Goal: Transaction & Acquisition: Obtain resource

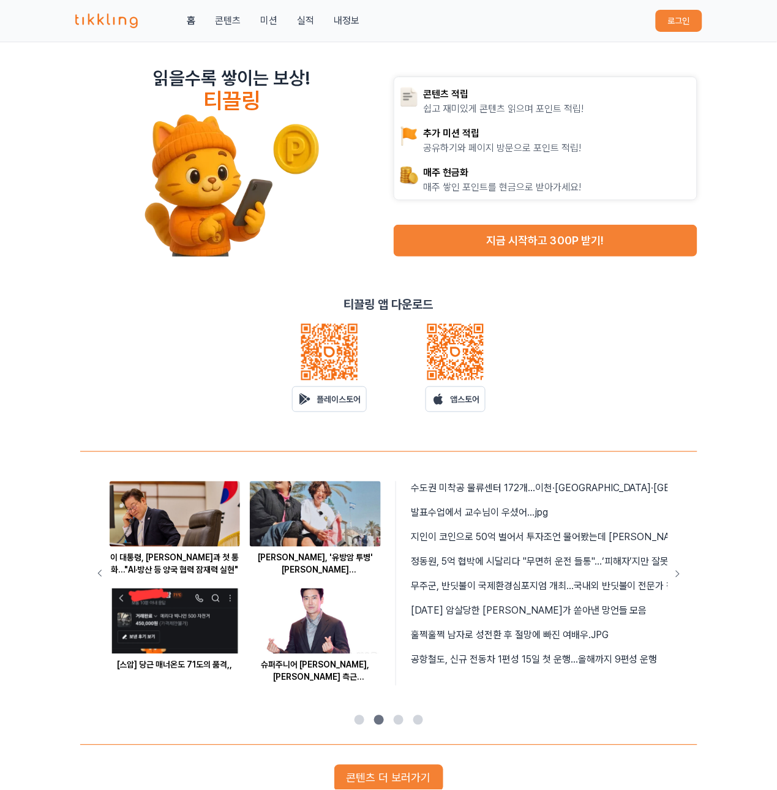
click at [665, 23] on button "로그인" at bounding box center [679, 21] width 47 height 22
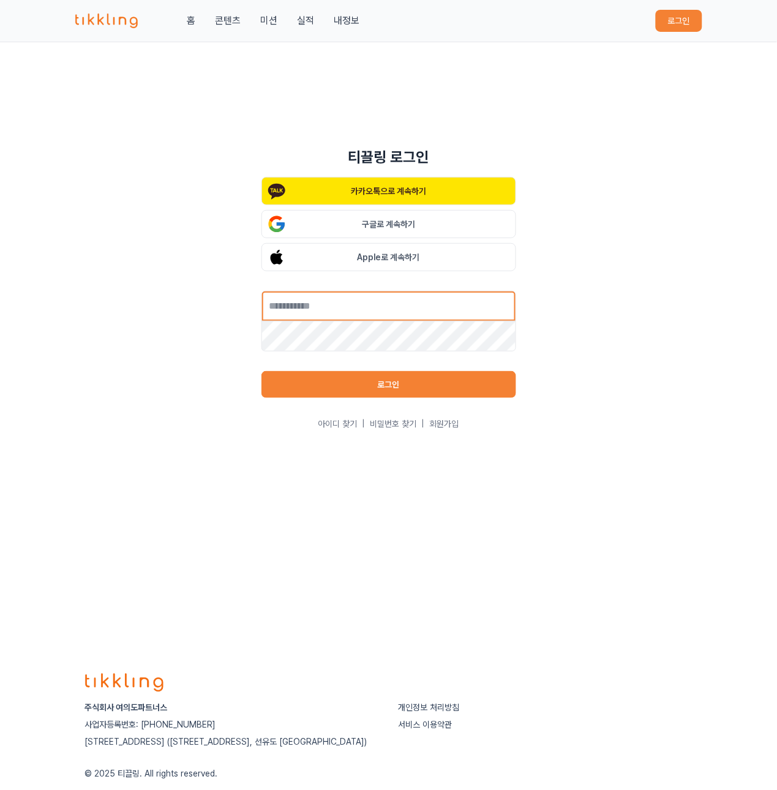
click at [439, 302] on input "text" at bounding box center [389, 306] width 255 height 31
type input "**********"
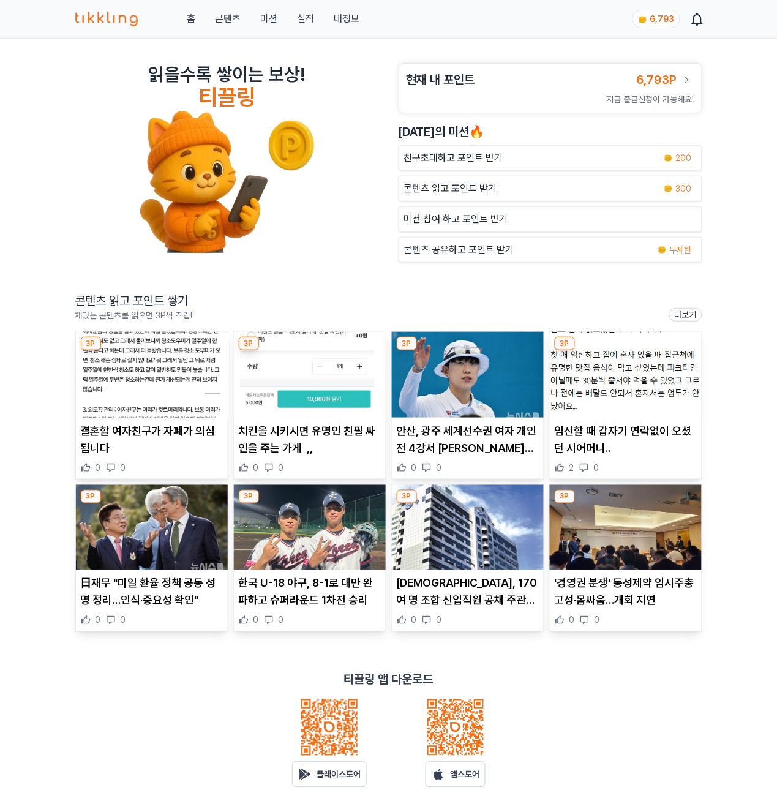
click at [432, 188] on p "콘텐츠 읽고 포인트 받기" at bounding box center [450, 188] width 93 height 15
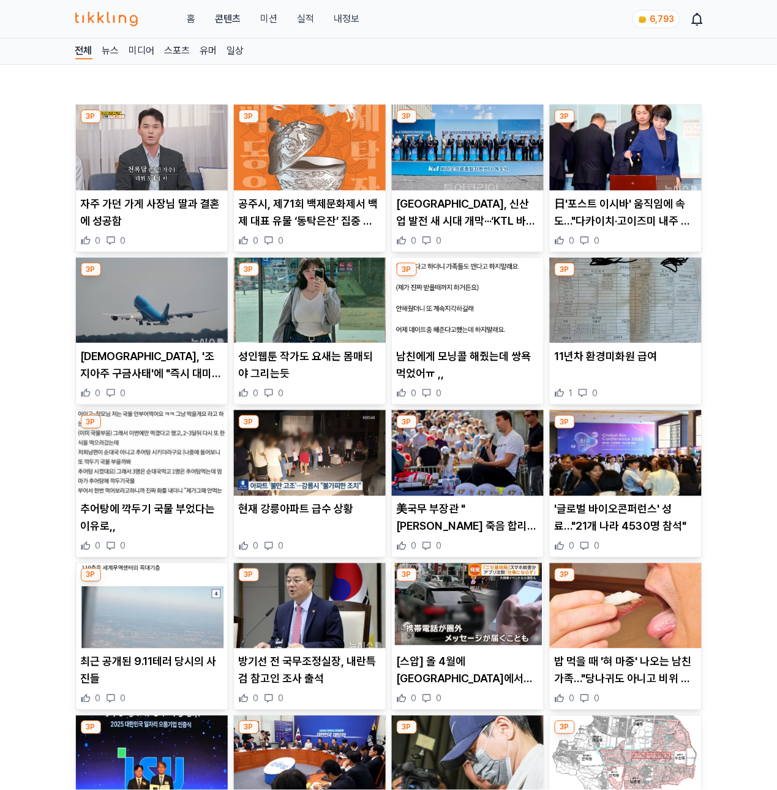
click at [154, 160] on img at bounding box center [152, 148] width 152 height 86
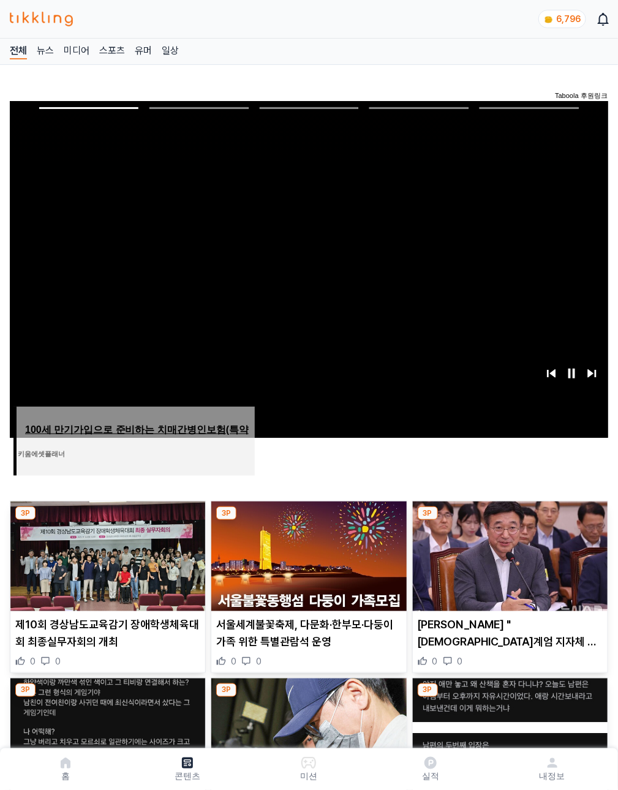
click at [200, 200] on span "Image for Taboola Advertising Unit" at bounding box center [309, 269] width 604 height 340
click at [250, 531] on img at bounding box center [308, 557] width 195 height 110
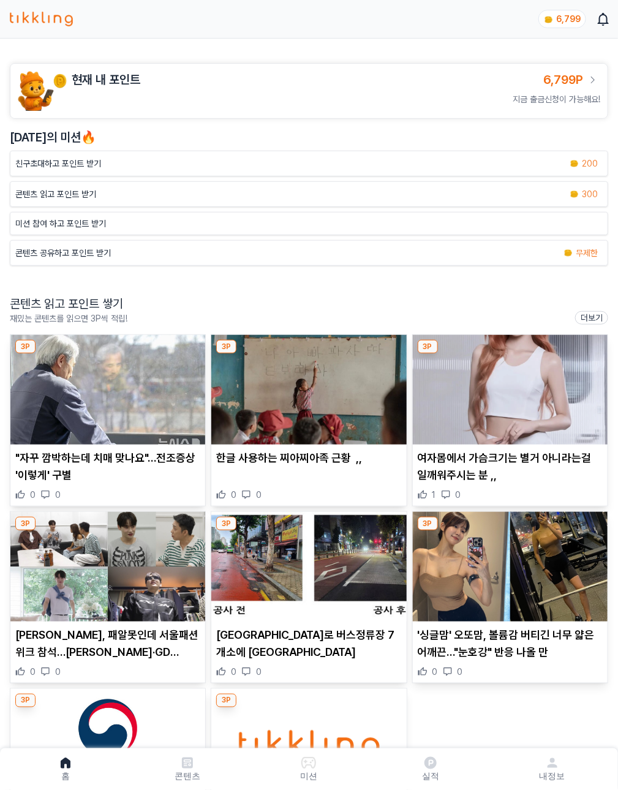
click at [97, 358] on img at bounding box center [107, 390] width 195 height 110
click at [96, 196] on p "콘텐츠 읽고 포인트 받기" at bounding box center [55, 194] width 81 height 12
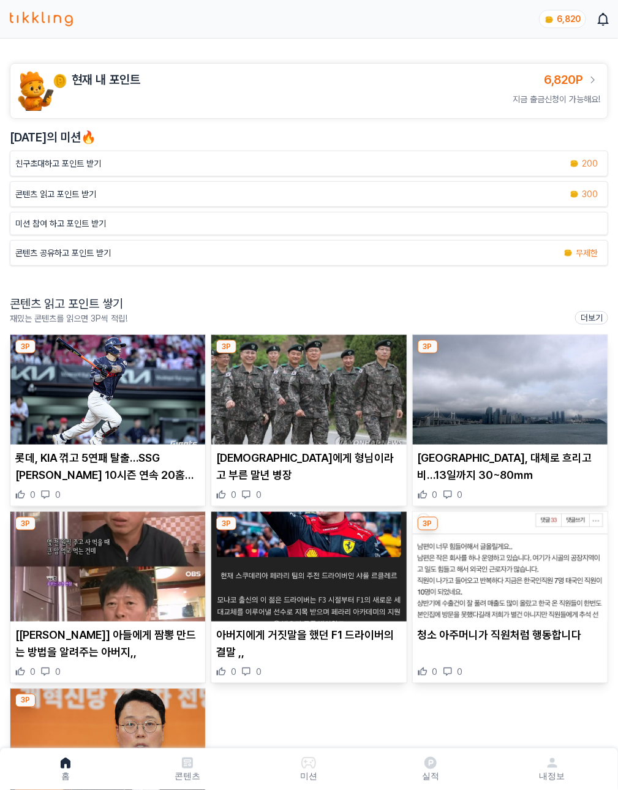
click at [96, 190] on p "콘텐츠 읽고 포인트 받기" at bounding box center [55, 194] width 81 height 12
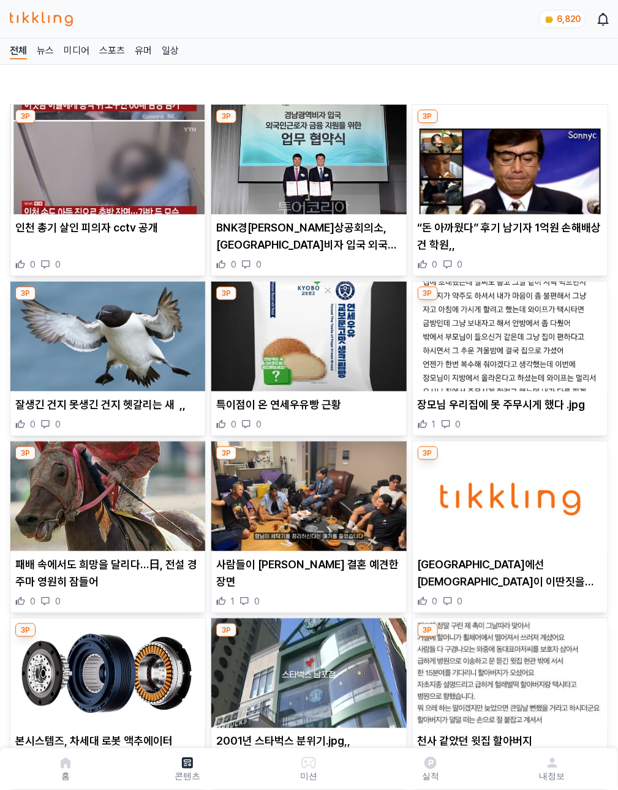
click at [70, 168] on img at bounding box center [107, 160] width 195 height 110
click at [424, 163] on img at bounding box center [510, 160] width 195 height 110
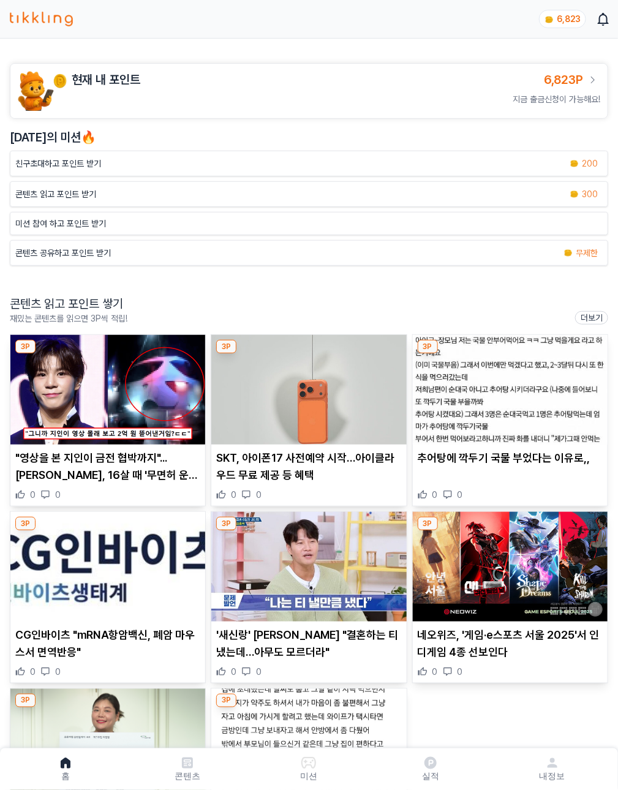
click at [228, 383] on img at bounding box center [308, 390] width 195 height 110
click at [91, 397] on img at bounding box center [107, 390] width 195 height 110
click at [413, 370] on img at bounding box center [510, 390] width 195 height 110
click at [205, 512] on img at bounding box center [107, 567] width 195 height 110
click at [211, 516] on img at bounding box center [308, 567] width 195 height 110
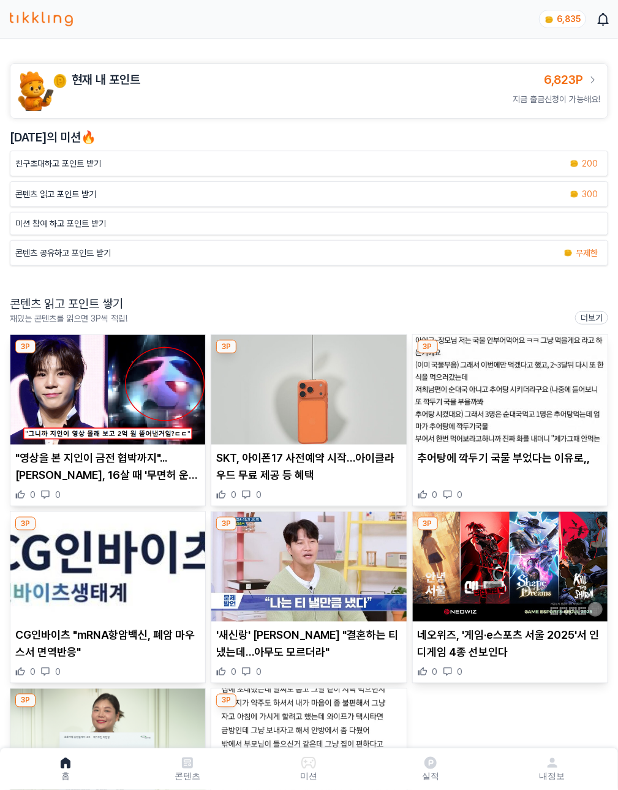
click at [413, 525] on img at bounding box center [510, 567] width 195 height 110
click at [205, 689] on img at bounding box center [107, 744] width 195 height 110
click at [406, 689] on img at bounding box center [308, 744] width 195 height 110
click at [96, 188] on p "콘텐츠 읽고 포인트 받기" at bounding box center [55, 194] width 81 height 12
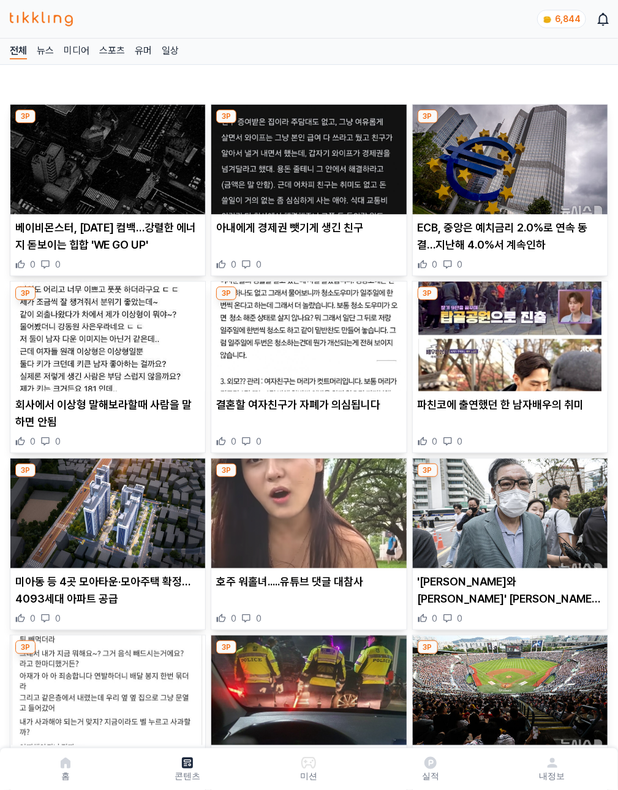
click at [62, 137] on img at bounding box center [107, 160] width 195 height 110
click at [221, 156] on img at bounding box center [308, 160] width 195 height 110
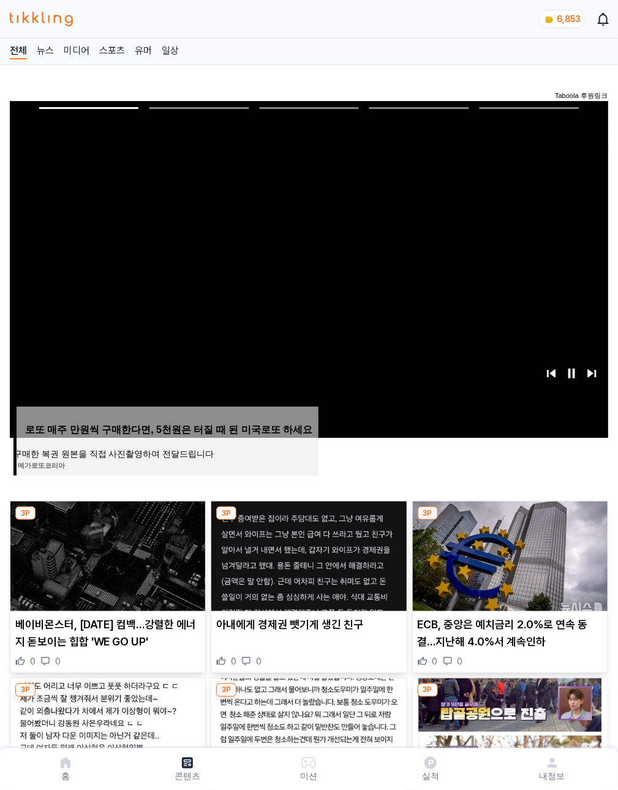
click at [73, 13] on div "홈 콘텐츠 미션 실적 내정보" at bounding box center [41, 19] width 63 height 15
click at [0, 0] on link "실적" at bounding box center [0, 0] width 0 height 0
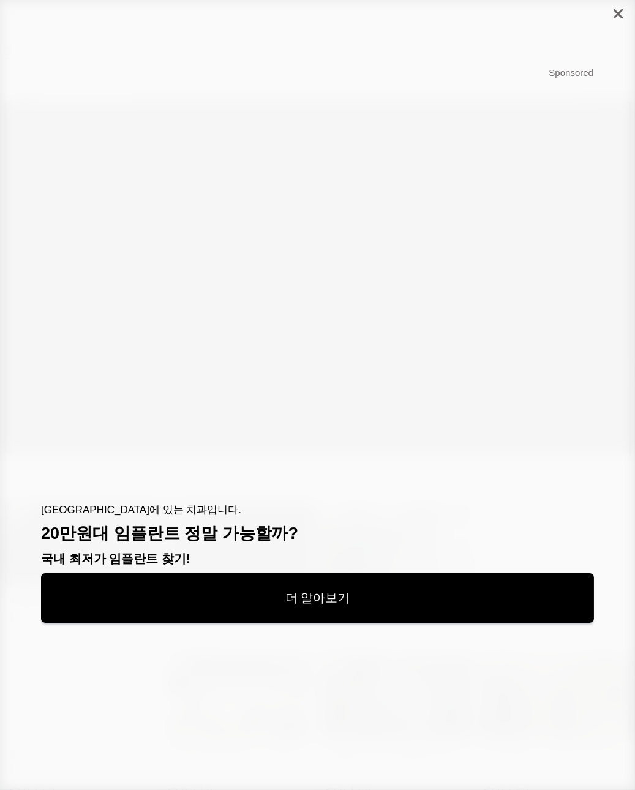
click at [616, 21] on div at bounding box center [618, 14] width 34 height 28
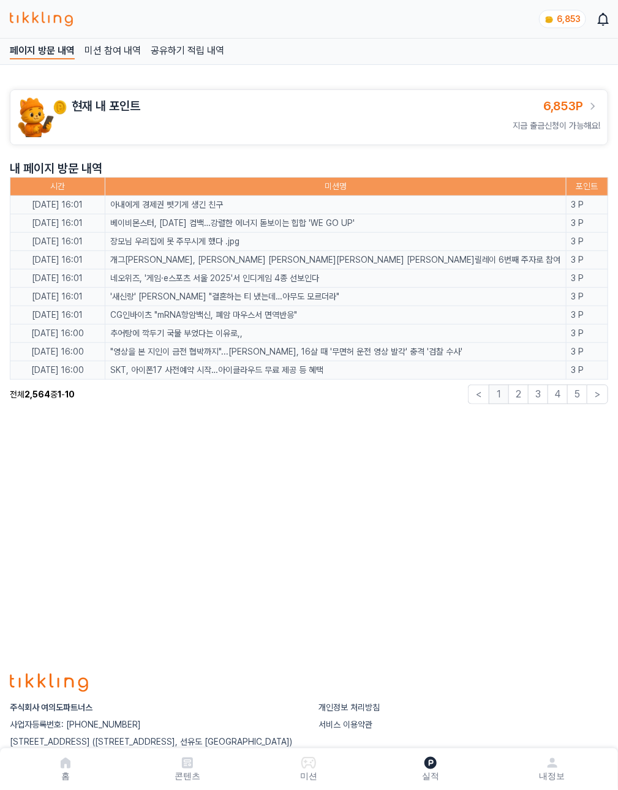
click at [524, 393] on button "2" at bounding box center [518, 395] width 20 height 20
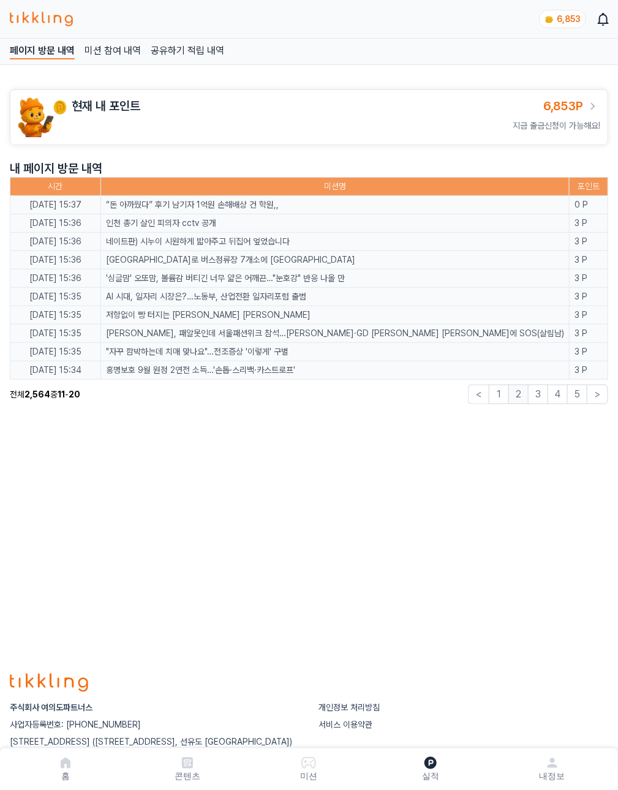
click at [503, 397] on button "1" at bounding box center [499, 395] width 20 height 20
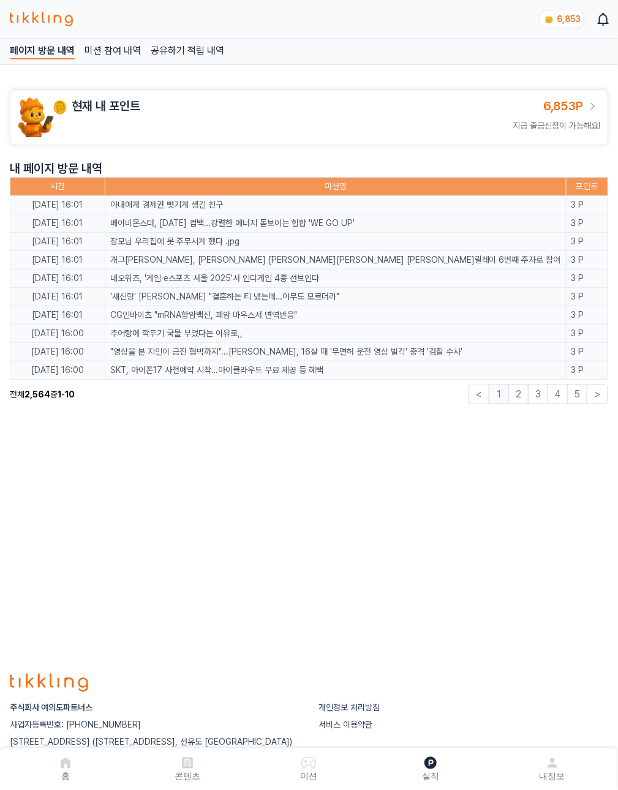
click at [73, 23] on div "홈 콘텐츠 미션 실적 내정보" at bounding box center [41, 19] width 63 height 15
